Goal: Manage account settings

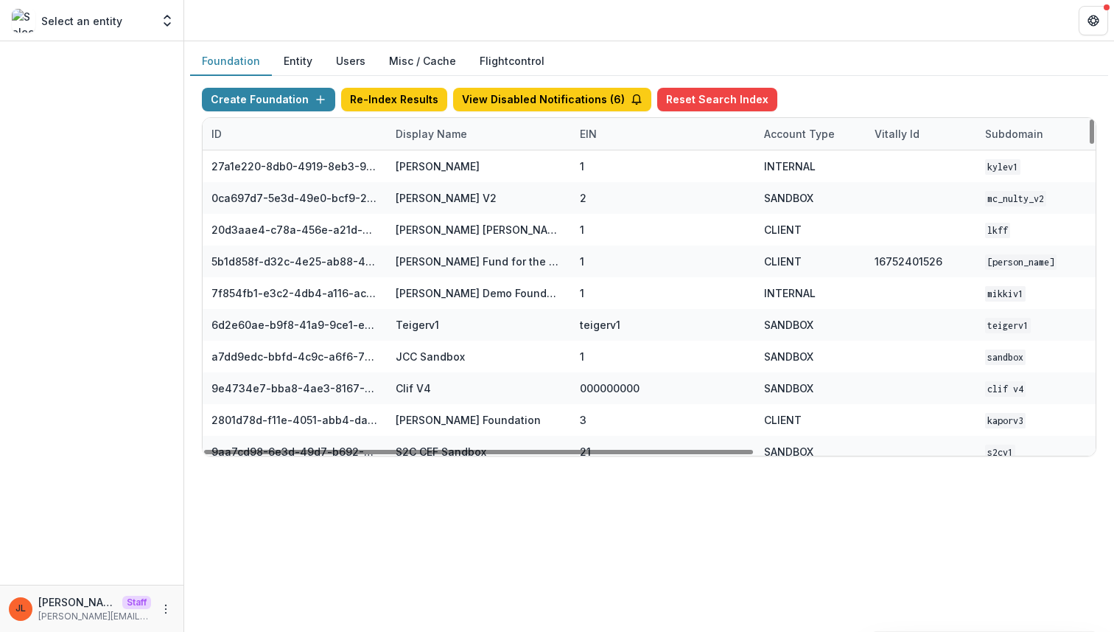
click at [446, 132] on div "Display Name" at bounding box center [431, 133] width 89 height 15
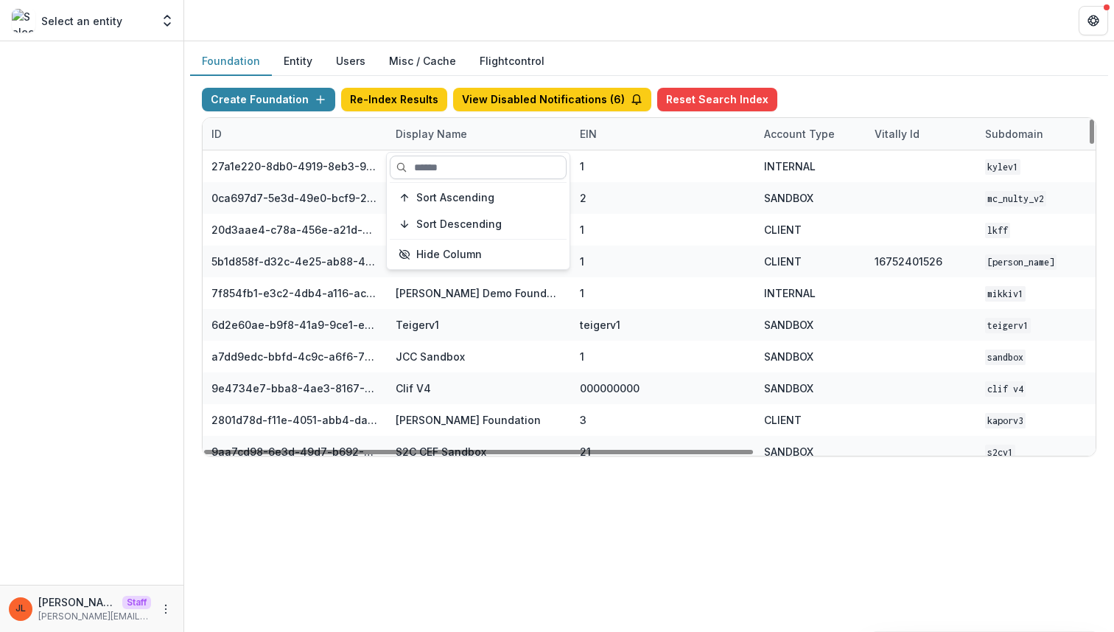
click at [445, 176] on input at bounding box center [478, 167] width 177 height 24
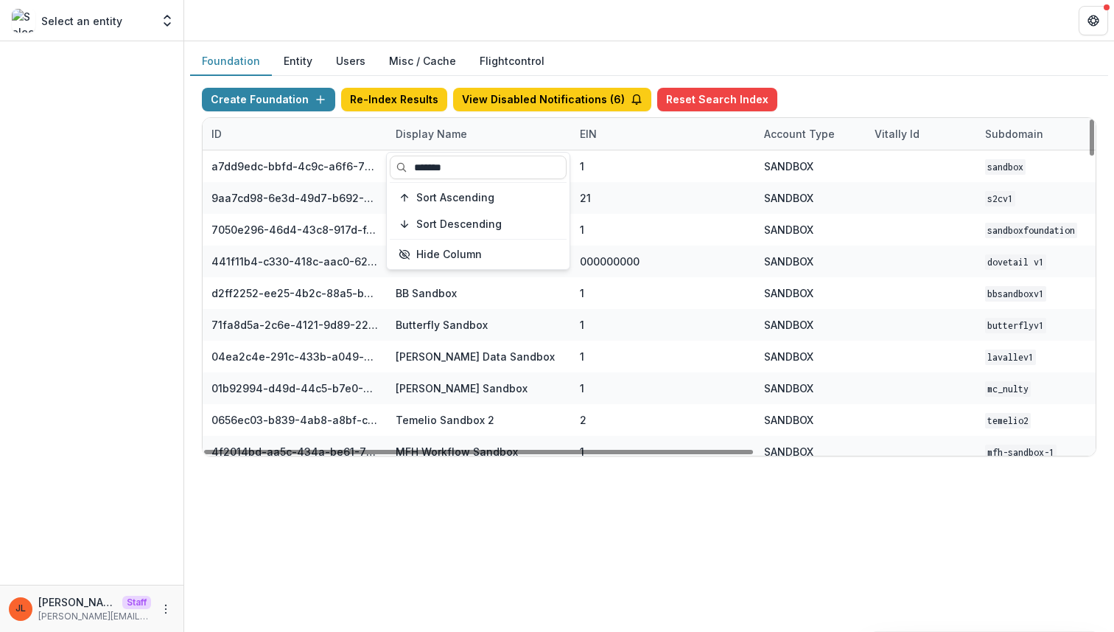
type input "*******"
click at [543, 513] on div "Foundation Entity Users Misc / Cache Flightcontrol Create Foundation Re-Index R…" at bounding box center [649, 336] width 930 height 590
